Goal: Task Accomplishment & Management: Use online tool/utility

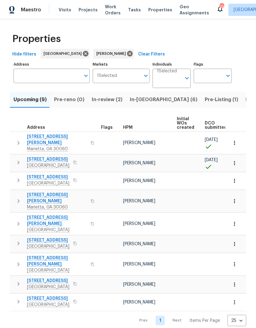
click at [111, 103] on span "In-review (2)" at bounding box center [107, 99] width 31 height 9
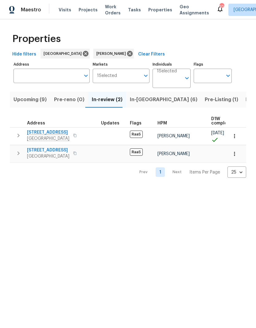
click at [144, 101] on span "In-reno (6)" at bounding box center [164, 99] width 68 height 9
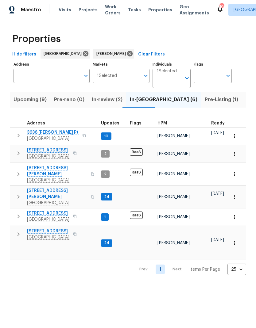
click at [56, 210] on span "2931 Two Lake Cir" at bounding box center [48, 213] width 42 height 6
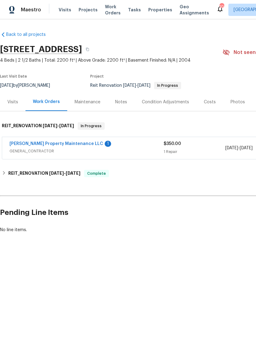
click at [69, 145] on link "Glen Property Maintenance LLC" at bounding box center [57, 144] width 94 height 4
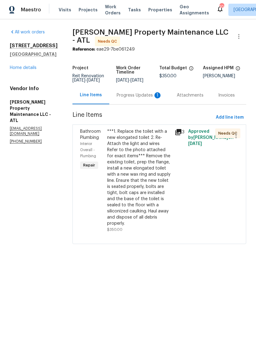
click at [144, 98] on div "Progress Updates 1" at bounding box center [139, 95] width 45 height 6
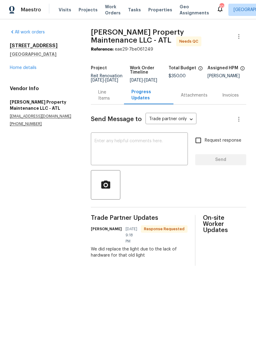
click at [106, 102] on div "Line Items" at bounding box center [107, 95] width 18 height 12
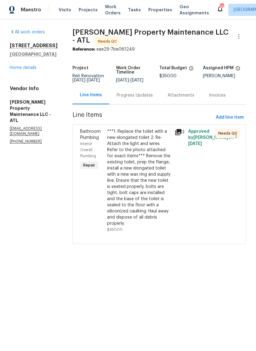
click at [151, 179] on div "***1. Replace the toilet with a new elongated toilet 2. Re-Attach the light and…" at bounding box center [139, 178] width 64 height 98
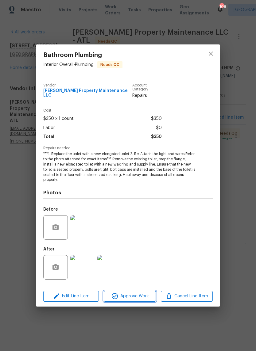
click at [138, 295] on span "Approve Work" at bounding box center [130, 297] width 48 height 8
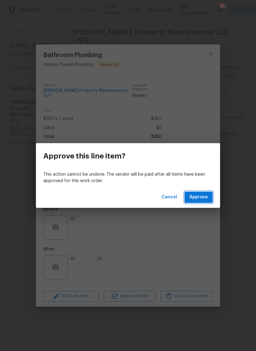
click at [197, 196] on span "Approve" at bounding box center [198, 198] width 18 height 8
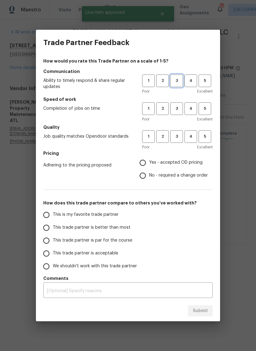
click at [178, 80] on span "3" at bounding box center [176, 80] width 11 height 7
click at [179, 111] on span "3" at bounding box center [176, 108] width 11 height 7
click at [179, 137] on span "3" at bounding box center [176, 136] width 11 height 7
click at [145, 164] on input "Yes - accepted OD pricing" at bounding box center [142, 162] width 13 height 13
radio input "true"
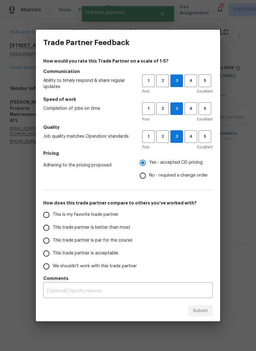
click at [47, 240] on input "This trade partner is par for the course" at bounding box center [46, 240] width 13 height 13
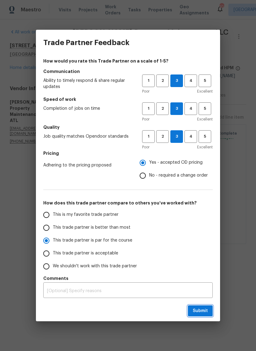
click at [199, 309] on span "Submit" at bounding box center [200, 311] width 15 height 8
radio input "true"
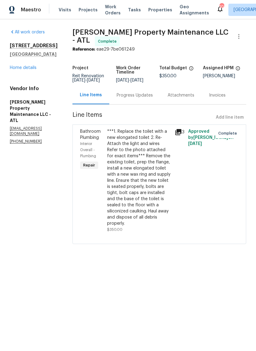
radio input "false"
click at [30, 69] on link "Home details" at bounding box center [23, 68] width 27 height 4
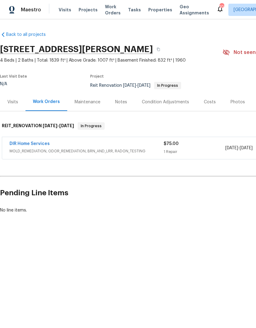
click at [43, 145] on link "DIR Home Services" at bounding box center [30, 144] width 40 height 4
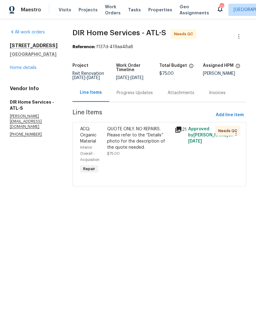
click at [148, 148] on div "QUOTE ONLY. NO REPAIRS. Please refer to the “Details” photo for the description…" at bounding box center [139, 138] width 64 height 25
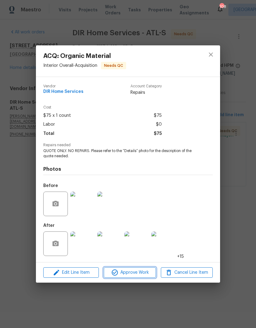
click at [148, 275] on span "Approve Work" at bounding box center [130, 273] width 48 height 8
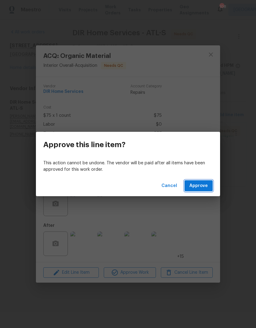
click at [207, 187] on span "Approve" at bounding box center [198, 186] width 18 height 8
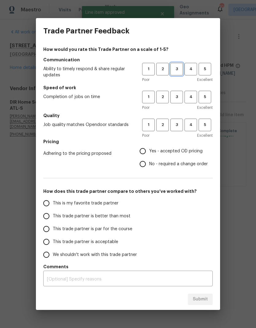
click at [177, 69] on span "3" at bounding box center [176, 69] width 11 height 7
click at [177, 97] on span "3" at bounding box center [176, 97] width 11 height 7
click at [175, 125] on span "3" at bounding box center [176, 125] width 11 height 7
click at [144, 152] on input "Yes - accepted OD pricing" at bounding box center [142, 151] width 13 height 13
radio input "true"
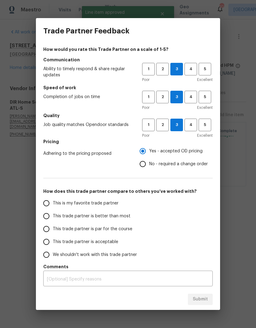
click at [47, 232] on input "This trade partner is par for the course" at bounding box center [46, 229] width 13 height 13
click at [196, 303] on span "Submit" at bounding box center [200, 300] width 15 height 8
radio input "true"
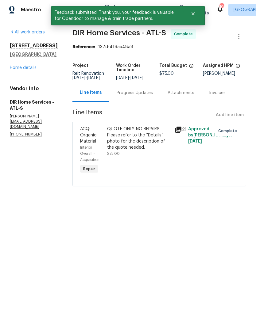
click at [32, 69] on link "Home details" at bounding box center [23, 68] width 27 height 4
